Goal: Navigation & Orientation: Find specific page/section

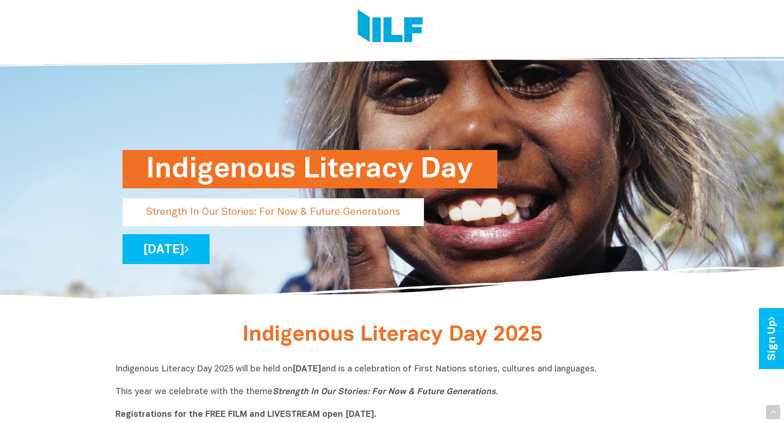
scroll to position [95, 0]
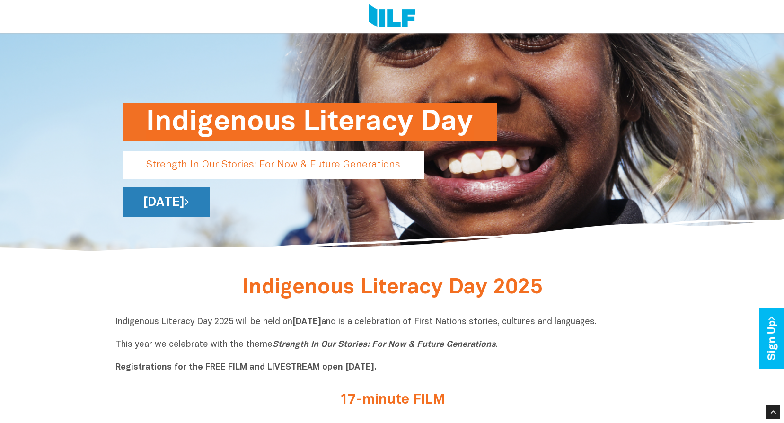
click at [210, 207] on link "[DATE]" at bounding box center [165, 202] width 87 height 30
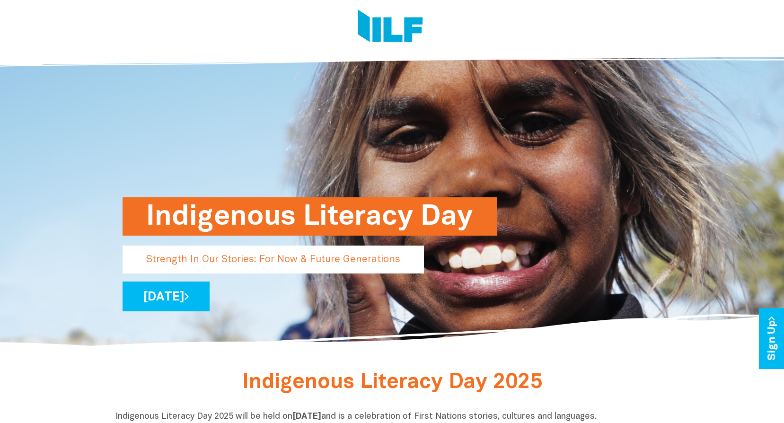
click at [376, 23] on img at bounding box center [390, 26] width 65 height 35
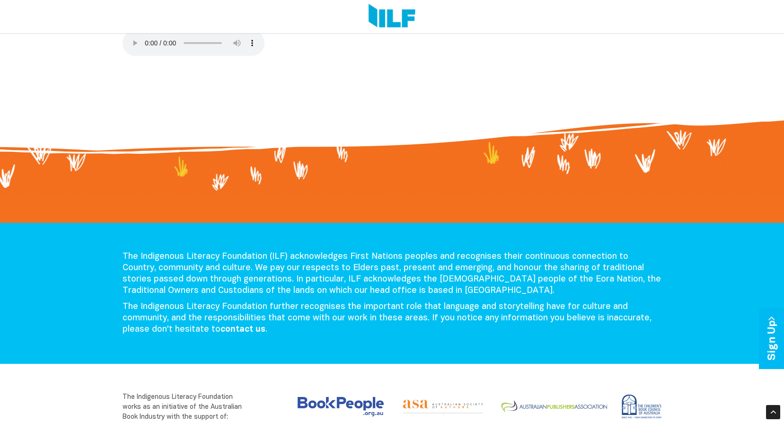
scroll to position [851, 0]
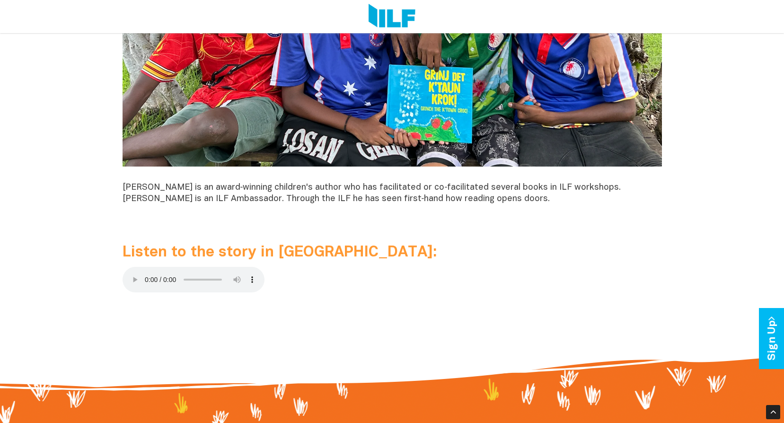
click at [317, 274] on p at bounding box center [391, 281] width 539 height 29
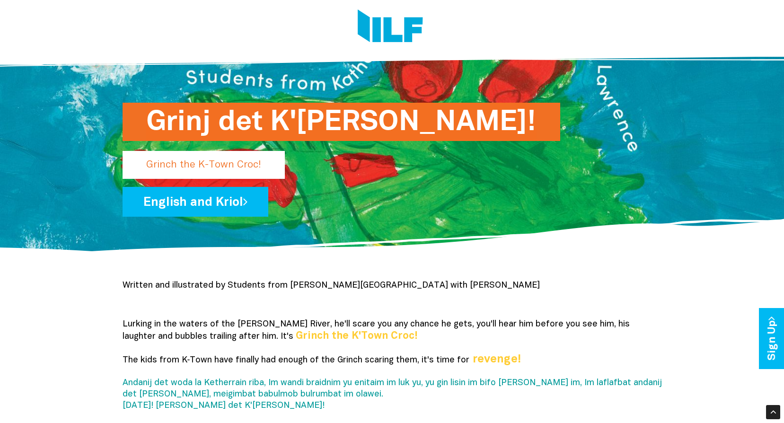
scroll to position [47, 0]
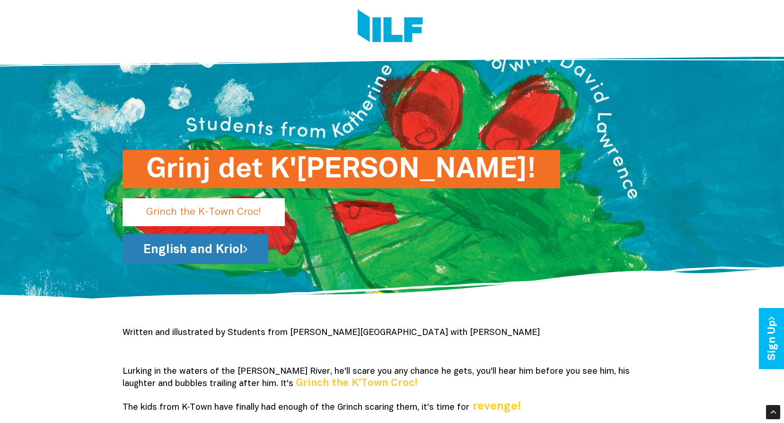
click at [200, 248] on link "English and Kriol" at bounding box center [195, 249] width 146 height 30
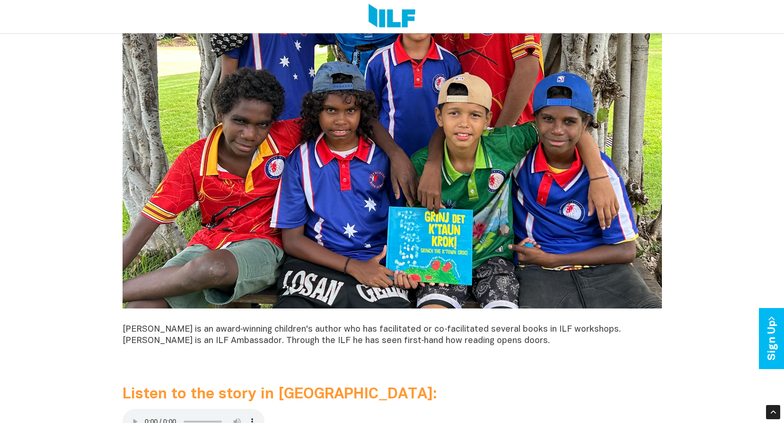
scroll to position [899, 0]
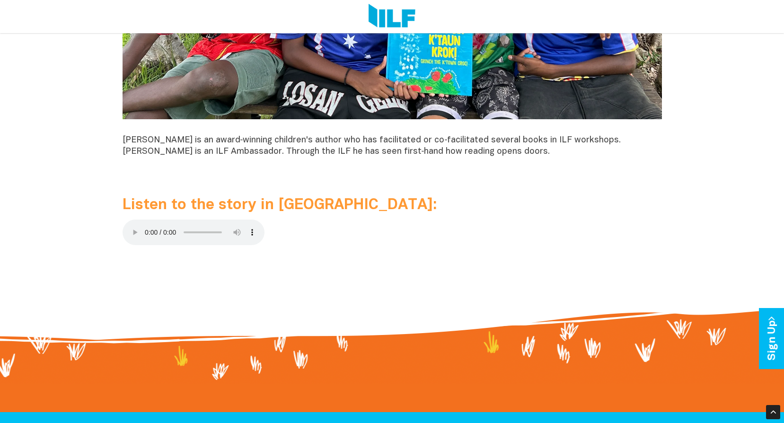
click at [282, 236] on p at bounding box center [391, 233] width 539 height 29
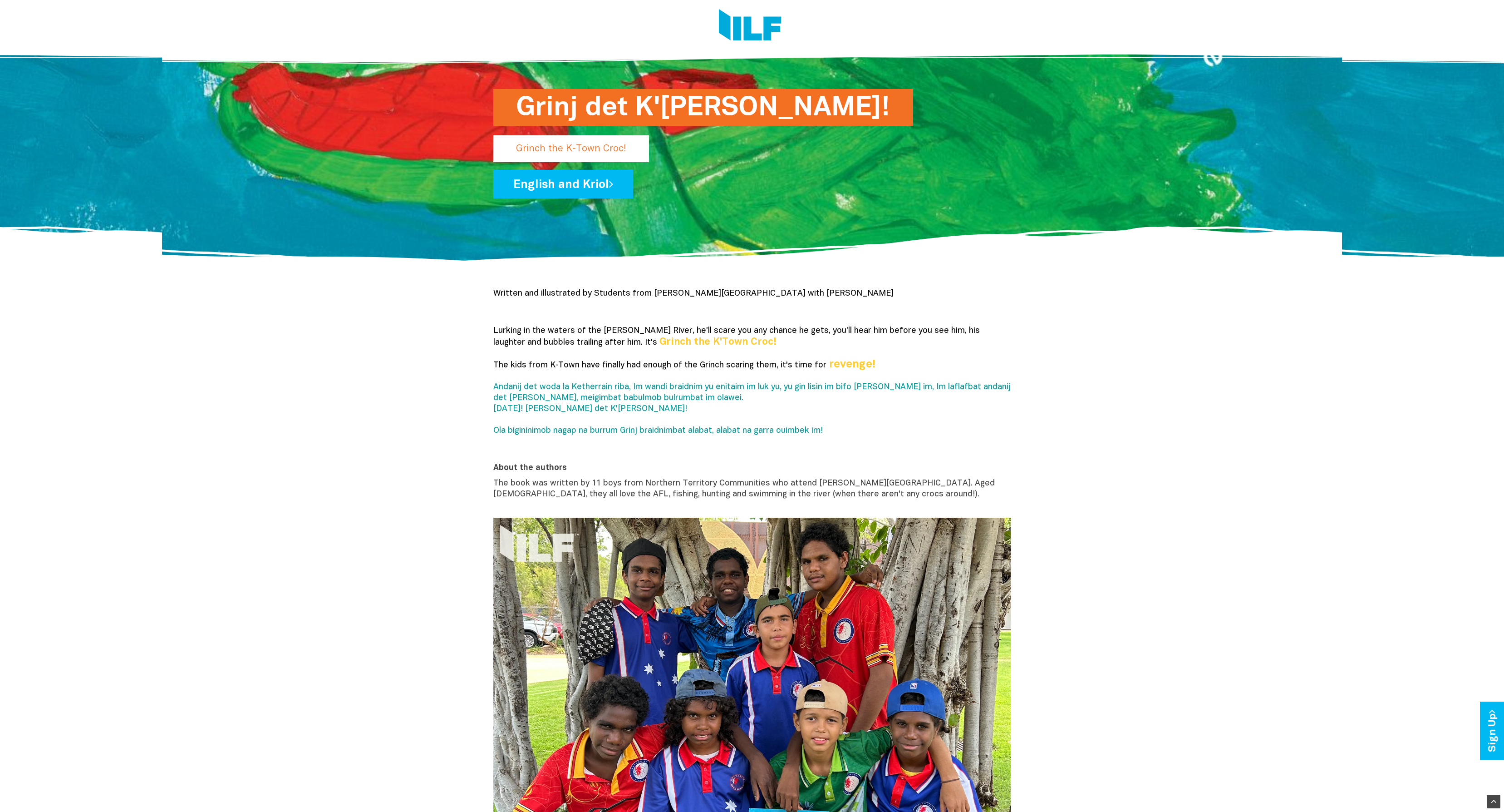
scroll to position [0, 0]
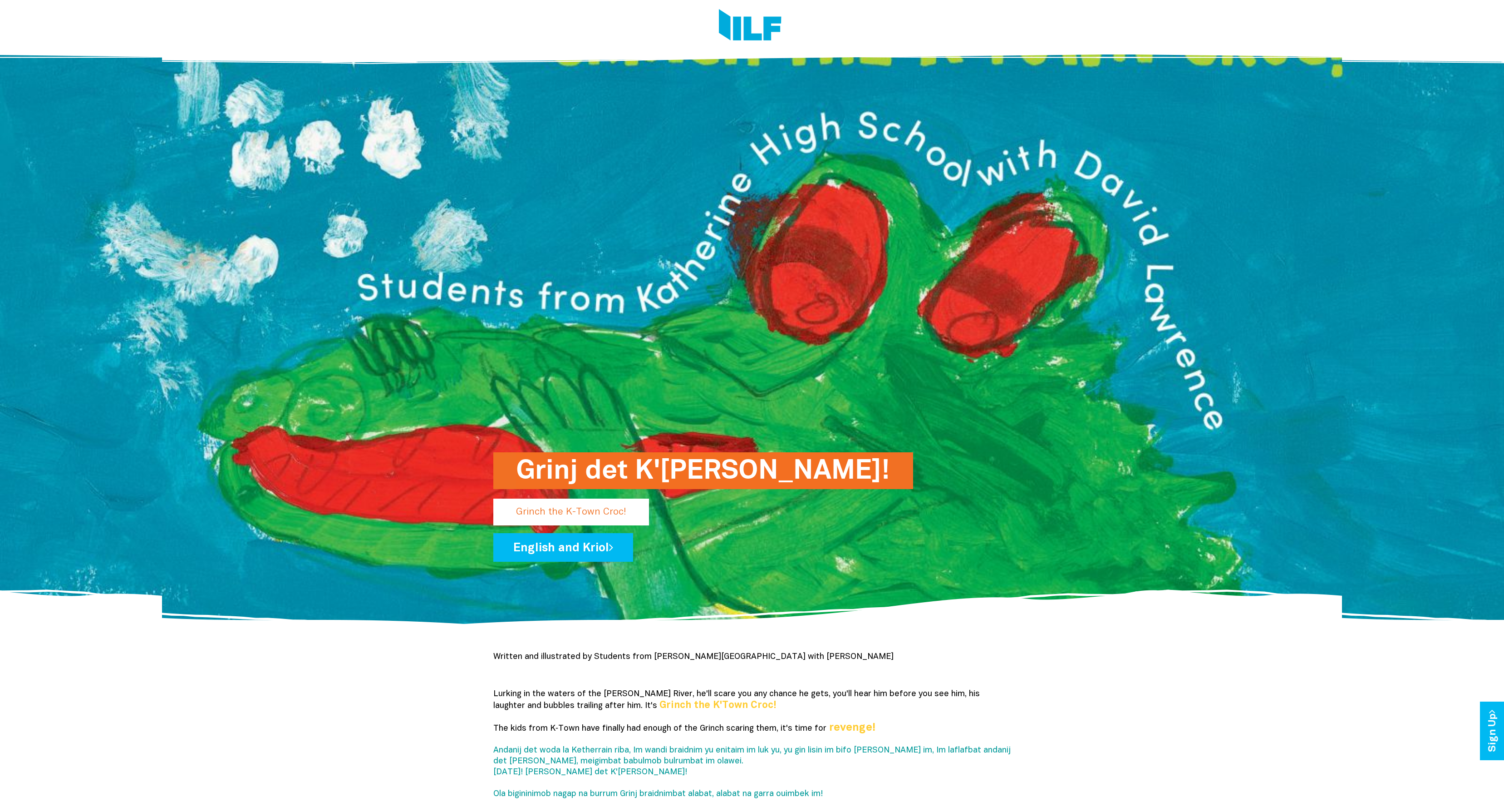
click at [751, 16] on img at bounding box center [750, 25] width 62 height 34
